Goal: Task Accomplishment & Management: Use online tool/utility

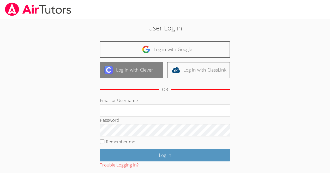
click at [112, 67] on img at bounding box center [108, 70] width 8 height 8
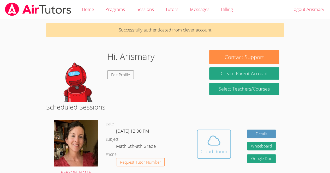
click at [216, 139] on icon at bounding box center [214, 141] width 15 height 15
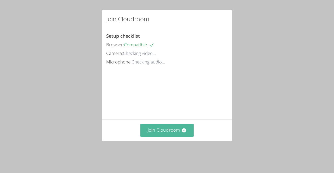
click at [167, 134] on button "Join Cloudroom" at bounding box center [166, 130] width 53 height 13
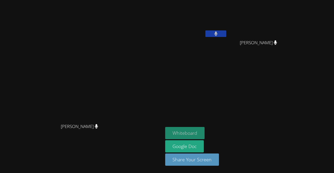
click at [204, 133] on button "Whiteboard" at bounding box center [184, 133] width 39 height 12
click at [204, 136] on button "Whiteboard" at bounding box center [184, 133] width 39 height 12
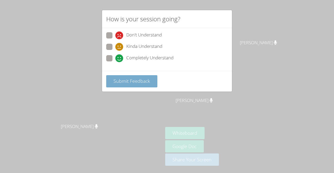
click at [142, 76] on button "Submit Feedback" at bounding box center [131, 81] width 51 height 12
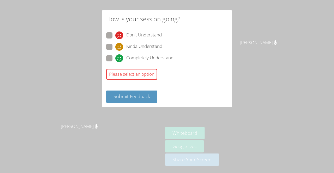
click at [141, 57] on span "Completely Understand" at bounding box center [149, 59] width 47 height 8
click at [120, 57] on input "Completely Understand" at bounding box center [117, 57] width 4 height 4
radio input "true"
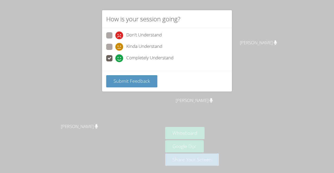
click at [137, 98] on div "How is your session going? Don't Understand Kinda Understand Completely Underst…" at bounding box center [167, 86] width 334 height 173
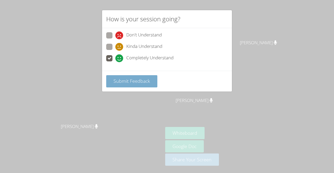
click at [143, 80] on span "Submit Feedback" at bounding box center [131, 81] width 37 height 6
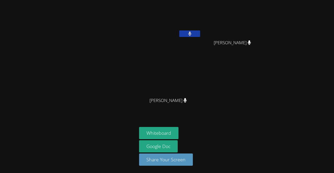
click at [202, 38] on div "Arismary Ortiz Marquez Mynor Lopez Mendoza Mynor Lopez Mendoza Gabriela Perez-R…" at bounding box center [202, 59] width 126 height 114
